Goal: Task Accomplishment & Management: Manage account settings

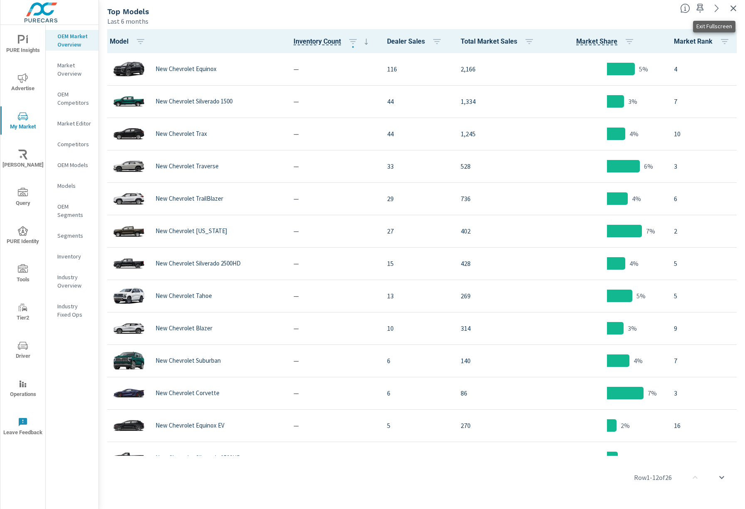
click at [734, 12] on icon "button" at bounding box center [733, 8] width 10 height 10
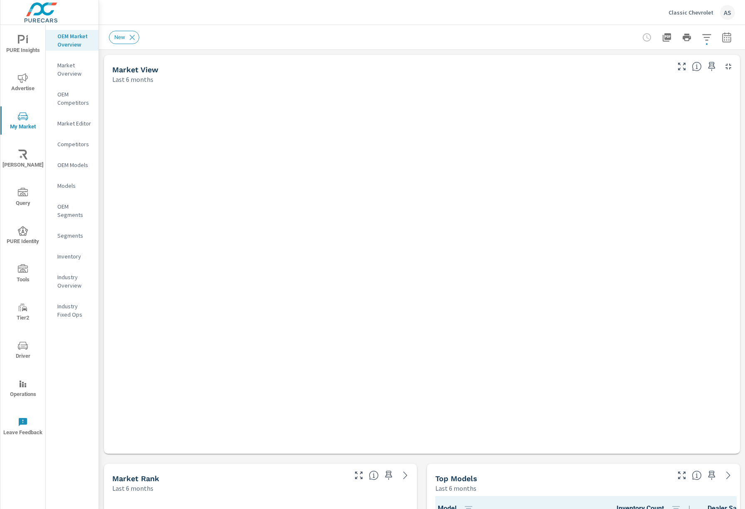
click at [698, 12] on p "Classic Chevrolet" at bounding box center [690, 12] width 45 height 7
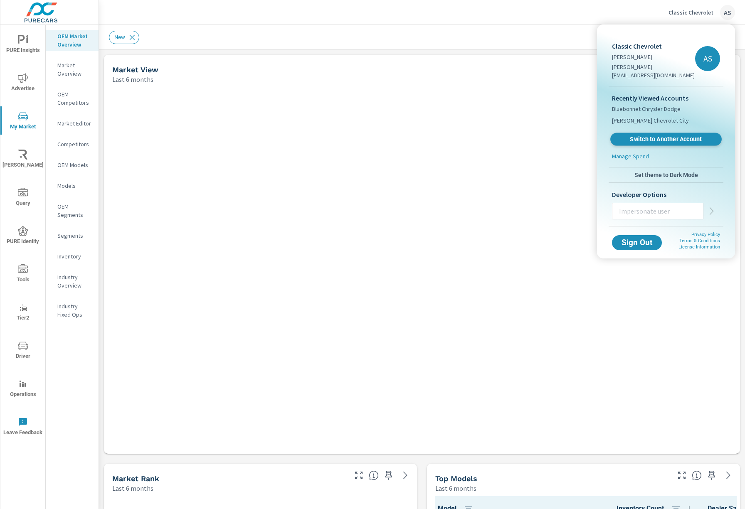
click at [668, 135] on span "Switch to Another Account" at bounding box center [666, 139] width 102 height 8
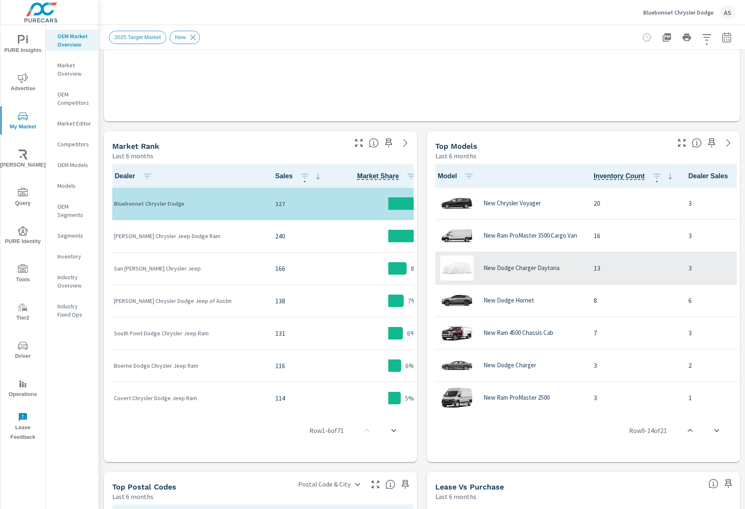
scroll to position [0, 0]
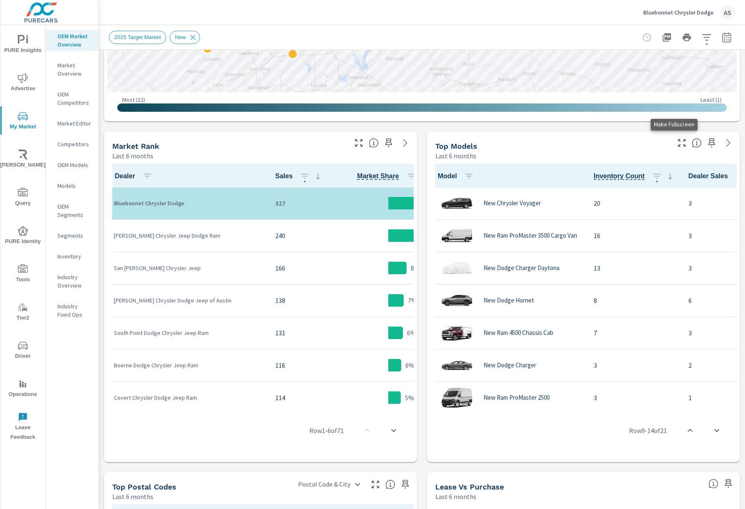
click at [678, 140] on icon "button" at bounding box center [681, 142] width 7 height 7
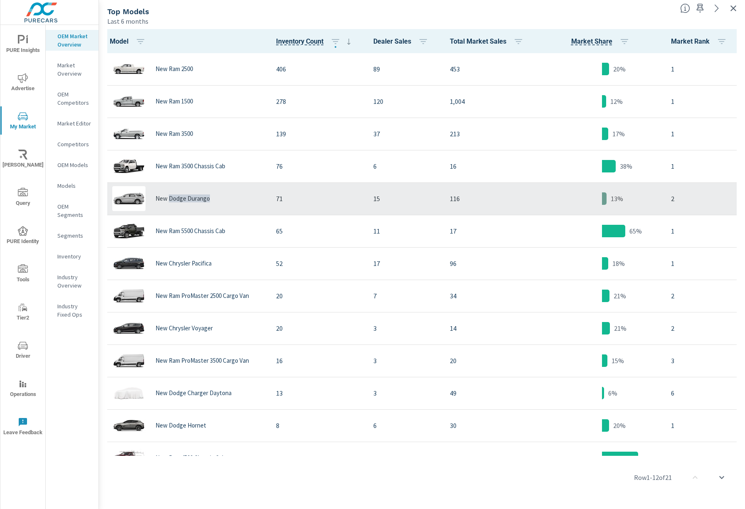
copy p "Dodge Durango"
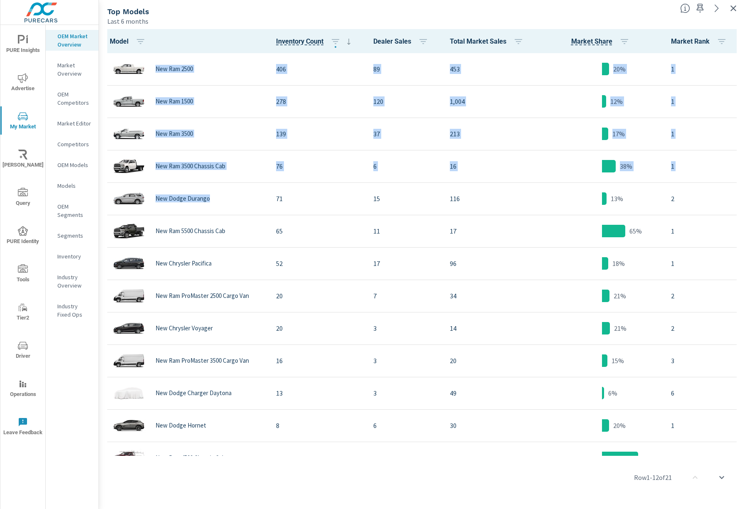
drag, startPoint x: 190, startPoint y: 197, endPoint x: 196, endPoint y: 27, distance: 170.5
click at [196, 27] on div "Model Inventory Count Dealer Sales Total Market Sales Market Share Market Rank …" at bounding box center [422, 267] width 646 height 483
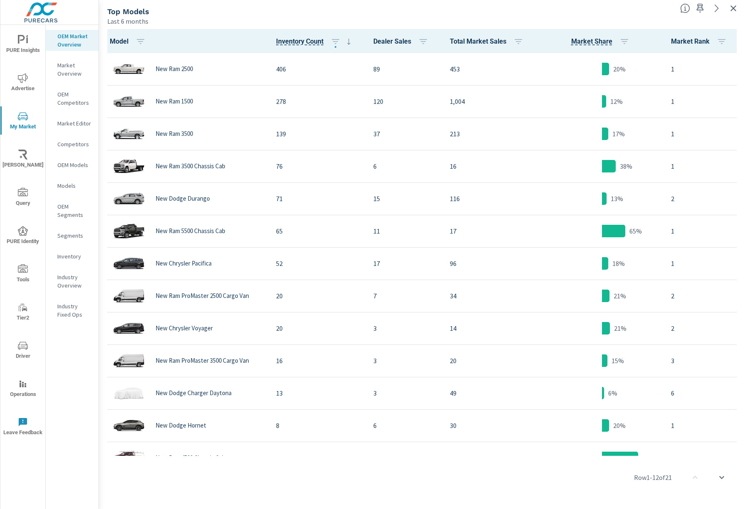
click at [201, 14] on div "Top Models" at bounding box center [390, 12] width 566 height 10
